Goal: Transaction & Acquisition: Purchase product/service

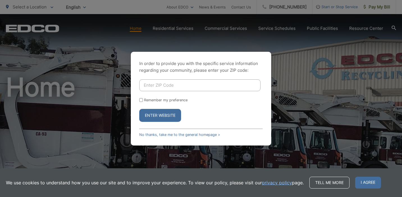
click at [180, 87] on input "Enter ZIP Code" at bounding box center [199, 85] width 121 height 12
type input "92024"
click at [166, 115] on button "Enter Website" at bounding box center [160, 115] width 42 height 13
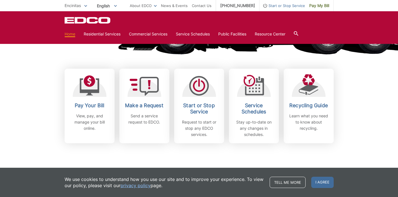
scroll to position [140, 0]
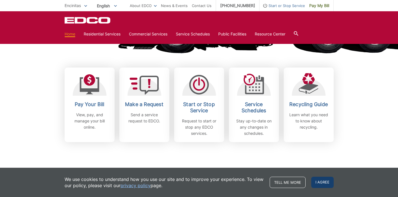
click at [334, 183] on span "I agree" at bounding box center [322, 181] width 22 height 11
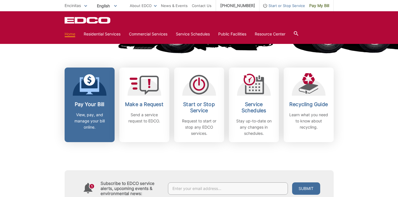
click at [84, 86] on icon at bounding box center [90, 80] width 12 height 12
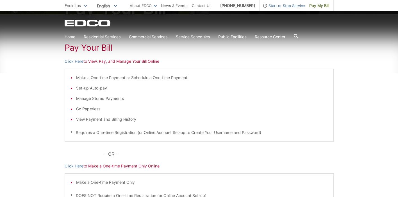
scroll to position [83, 0]
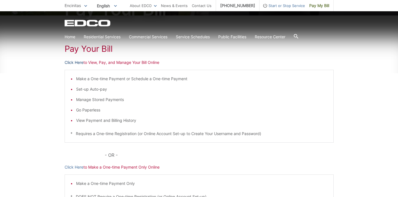
click at [65, 65] on link "Click Here" at bounding box center [74, 62] width 19 height 6
